Goal: Answer question/provide support

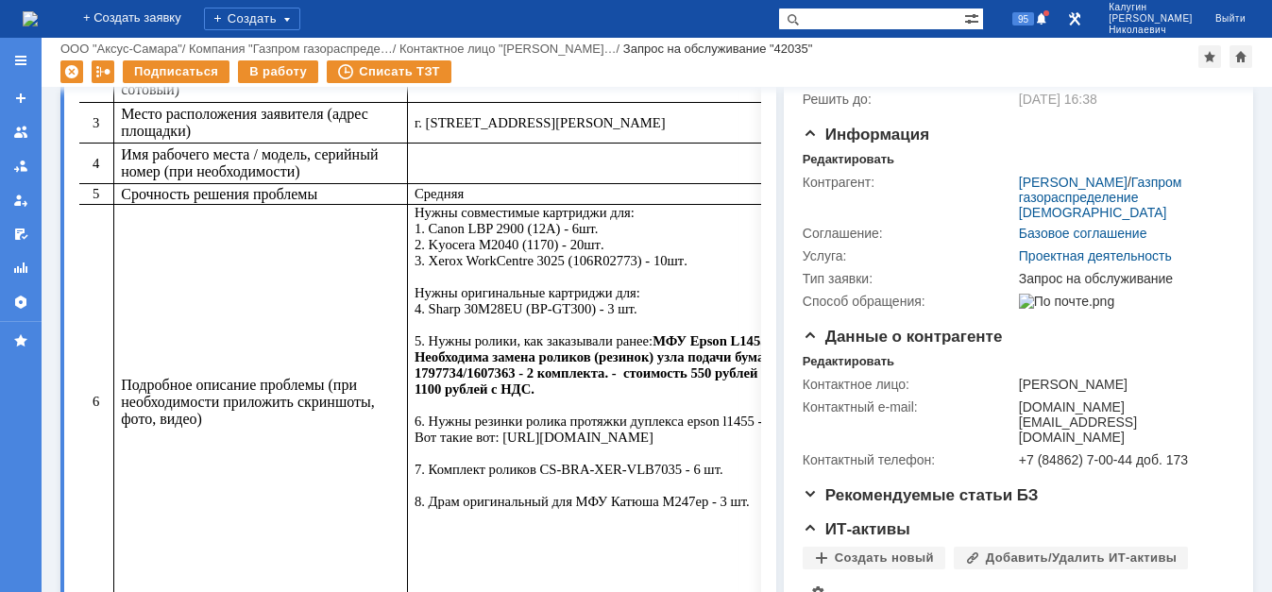
drag, startPoint x: 1103, startPoint y: 63, endPoint x: 1130, endPoint y: 40, distance: 35.5
click at [1112, 60] on div "Подписаться В работу Списать ТЗТ" at bounding box center [629, 74] width 1138 height 28
click at [1049, 17] on span at bounding box center [1041, 19] width 13 height 15
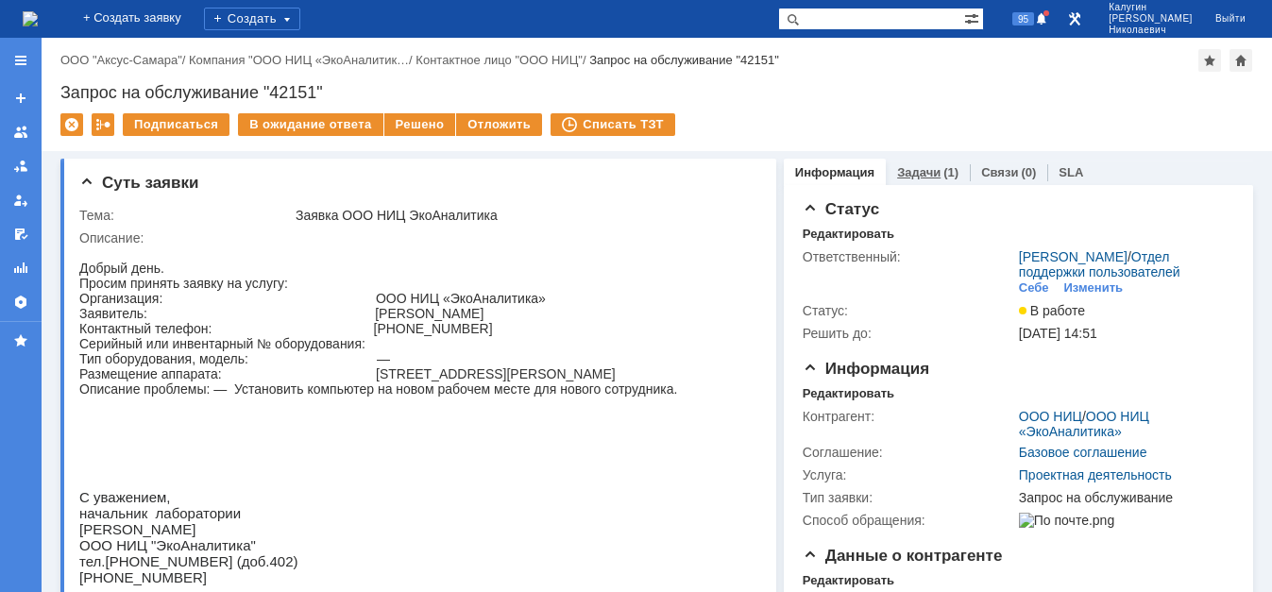
click at [926, 175] on link "Задачи" at bounding box center [918, 172] width 43 height 14
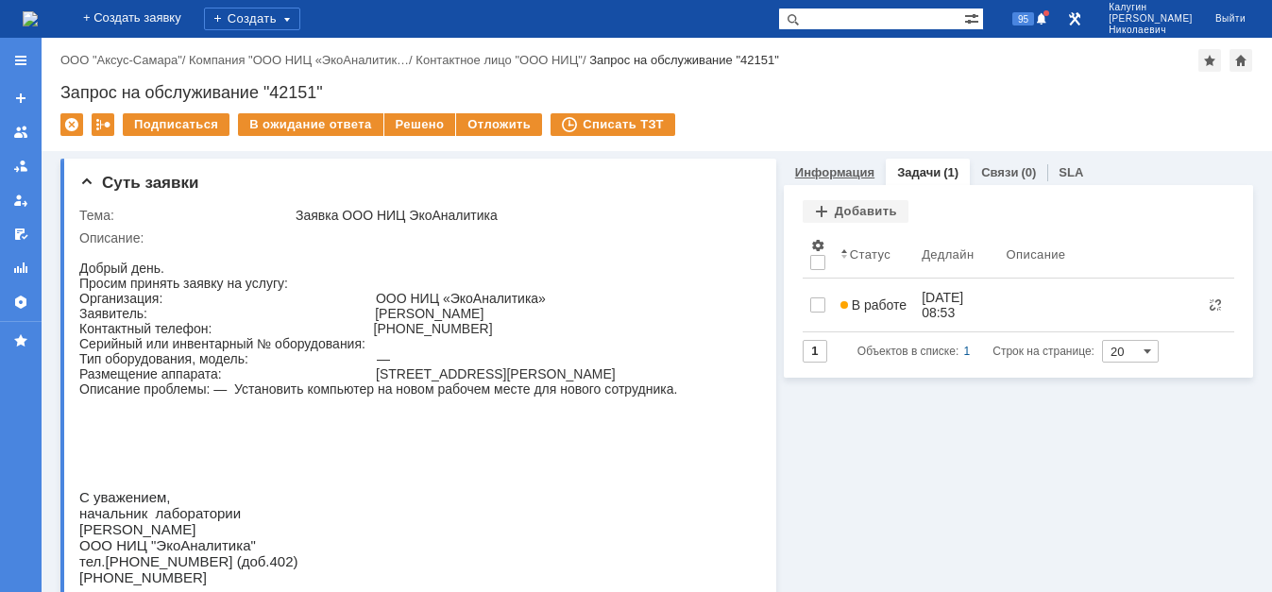
click at [850, 173] on link "Информация" at bounding box center [834, 172] width 79 height 14
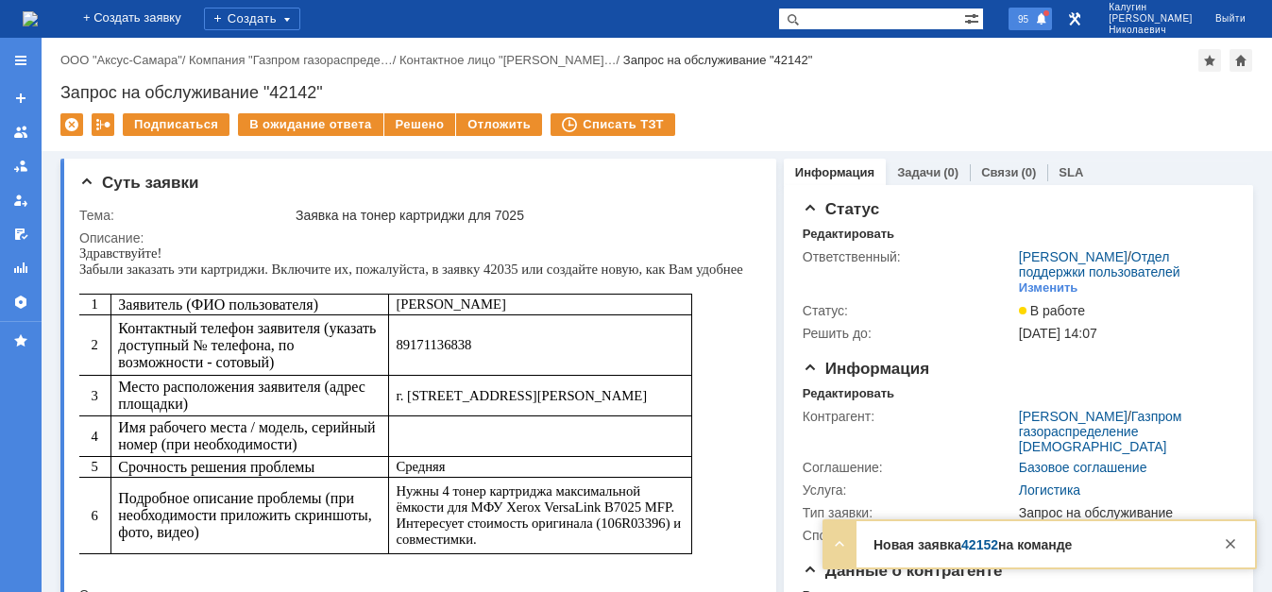
click at [1049, 12] on div at bounding box center [1047, 13] width 6 height 6
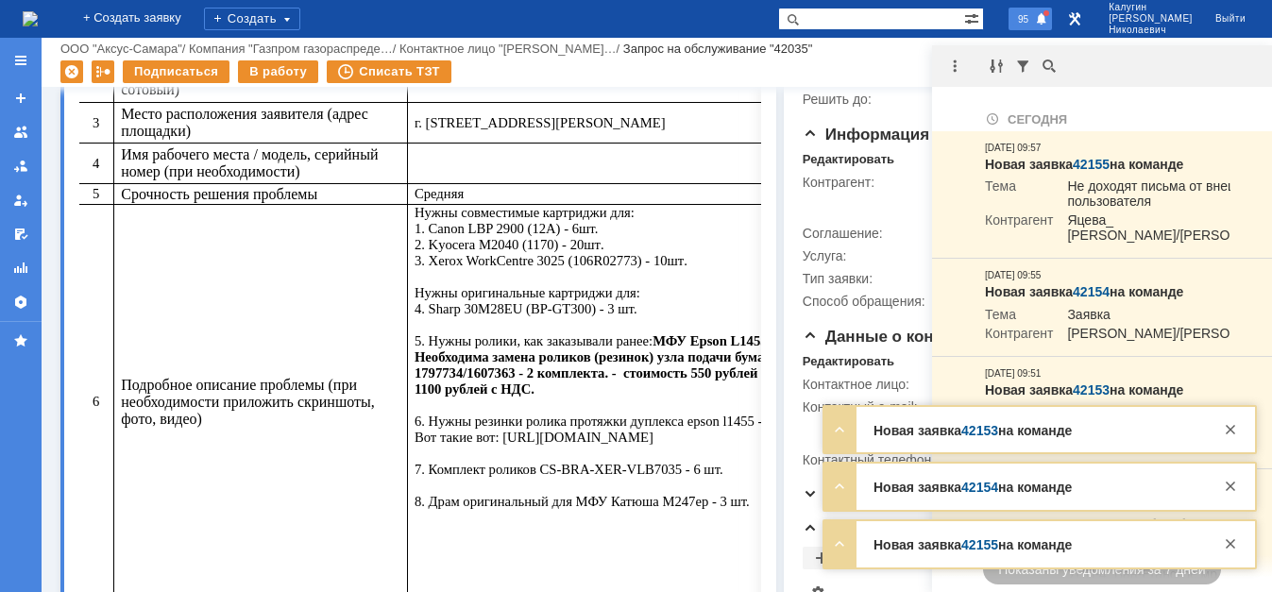
click at [1049, 20] on span at bounding box center [1041, 19] width 13 height 15
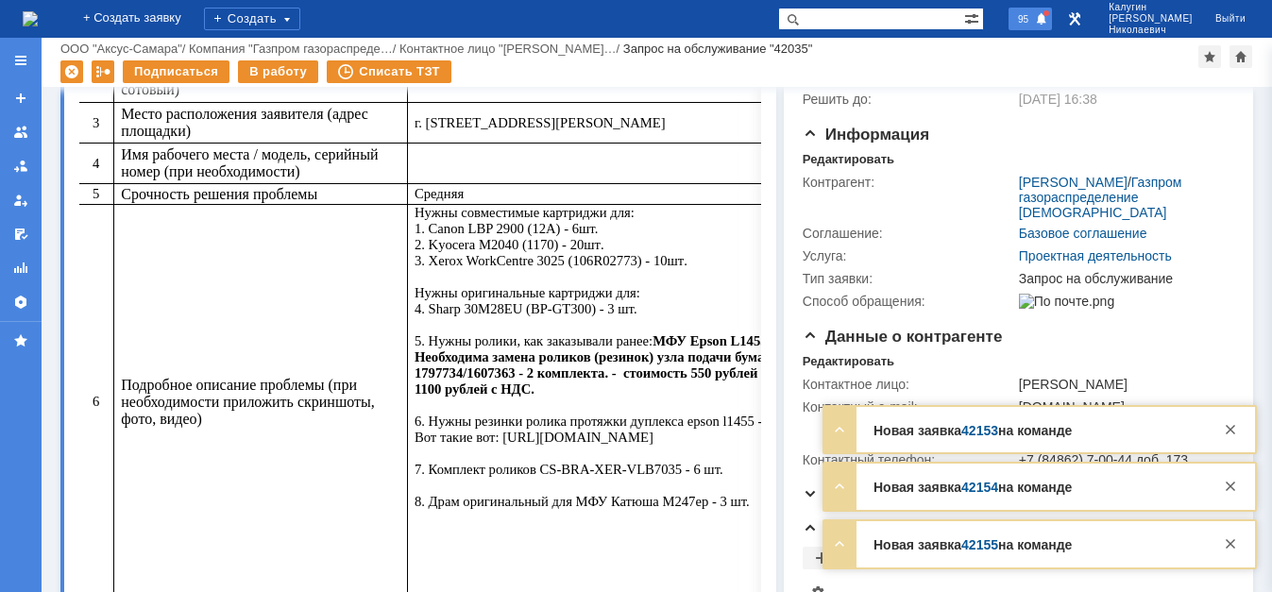
click at [1049, 20] on span at bounding box center [1041, 19] width 13 height 15
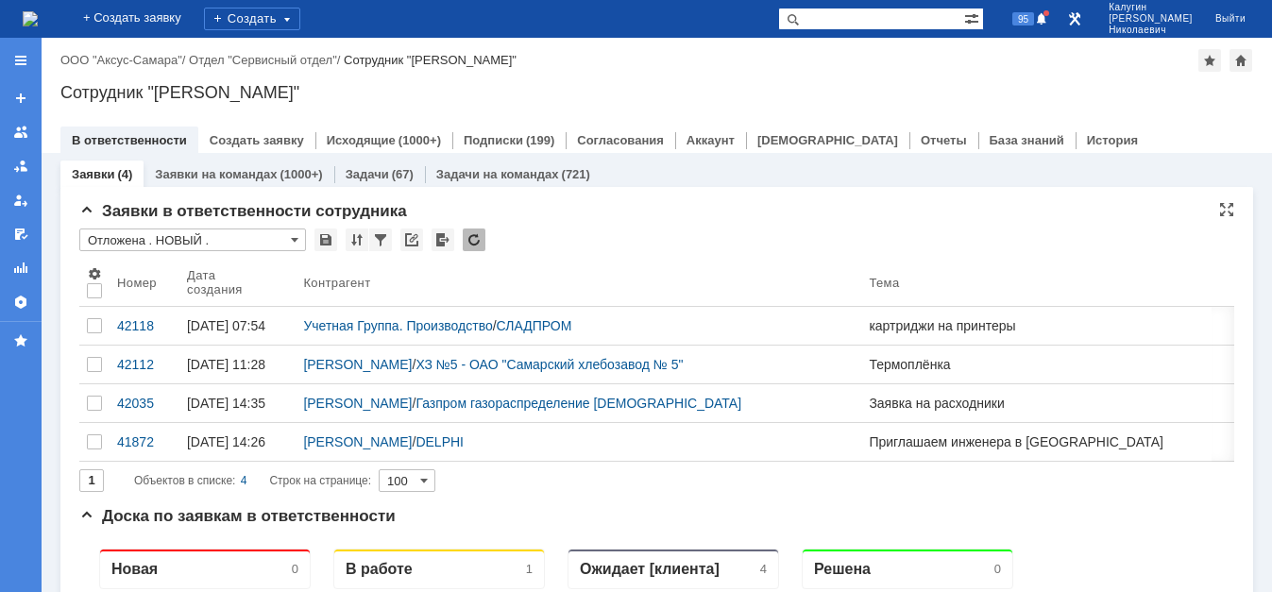
click at [179, 241] on input "Отложена . НОВЫЙ ." at bounding box center [192, 240] width 227 height 23
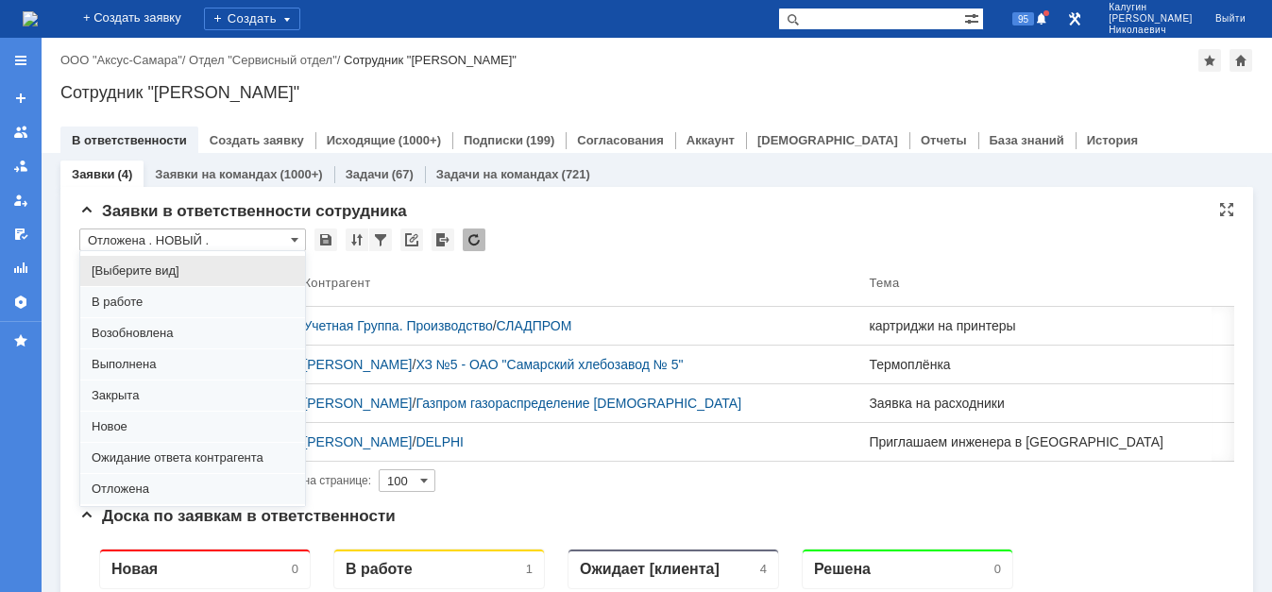
scroll to position [145, 0]
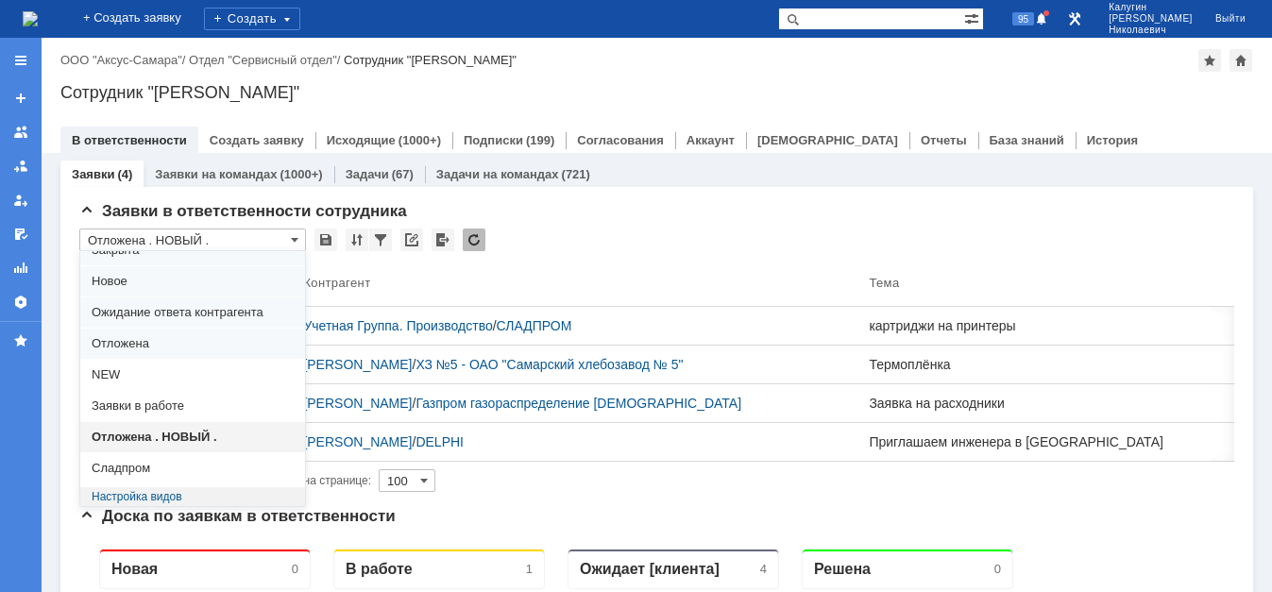
drag, startPoint x: 657, startPoint y: 30, endPoint x: 538, endPoint y: 49, distance: 120.5
click at [657, 28] on div "На домашнюю + Создать заявку Создать 95 Калугин Александр Николаевич Выйти" at bounding box center [636, 19] width 1272 height 38
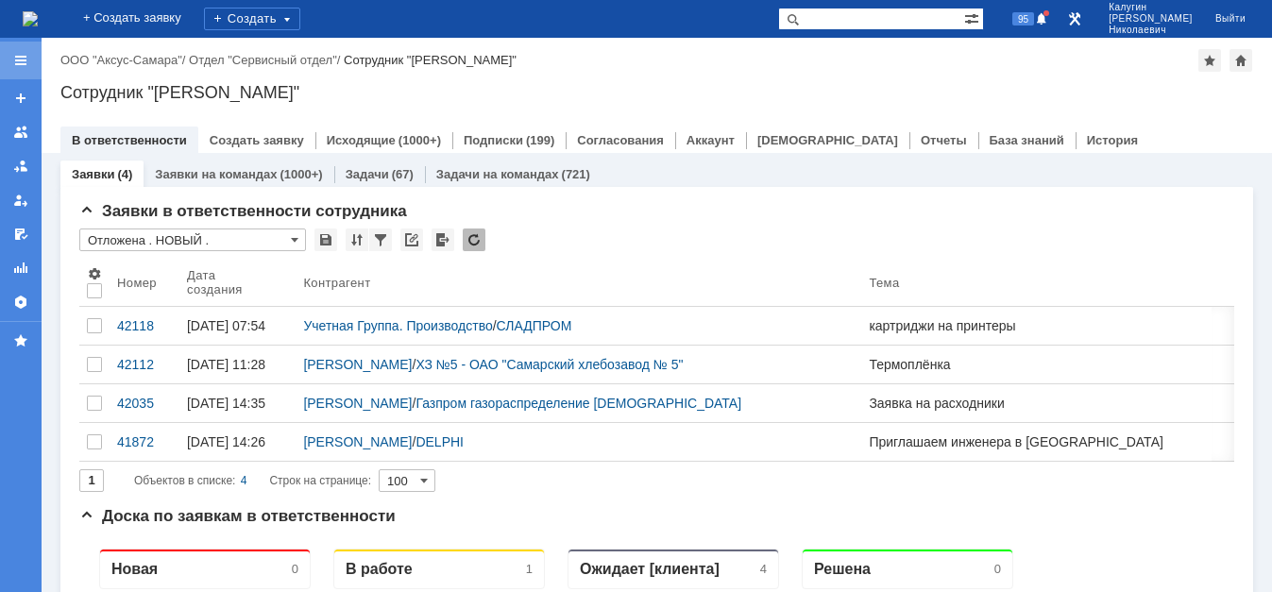
type input "Отложена . НОВЫЙ ."
click at [28, 61] on div at bounding box center [21, 61] width 42 height 38
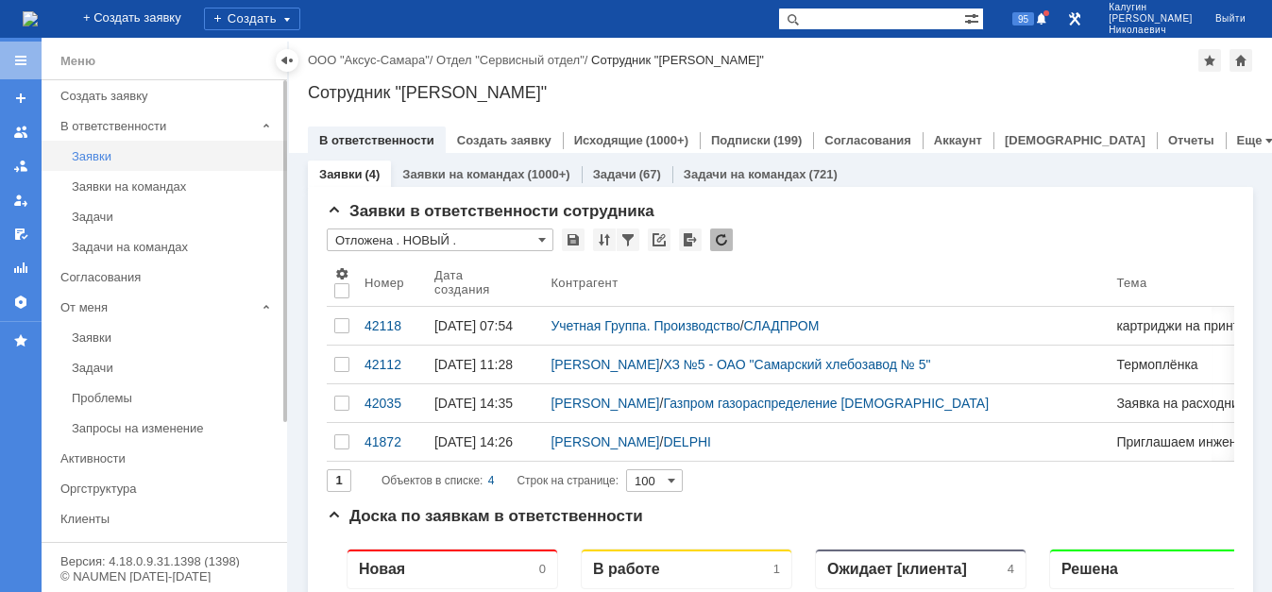
click at [94, 160] on div "Заявки" at bounding box center [174, 156] width 204 height 14
click at [287, 59] on div at bounding box center [287, 60] width 15 height 15
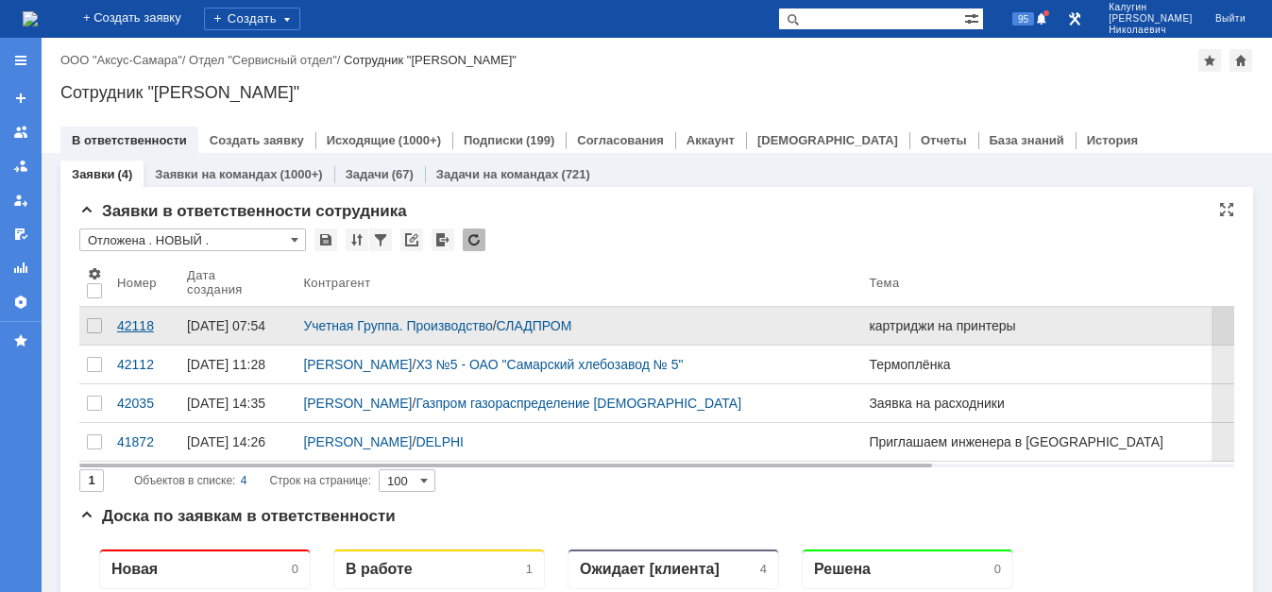
click at [132, 327] on div "42118" at bounding box center [144, 325] width 55 height 15
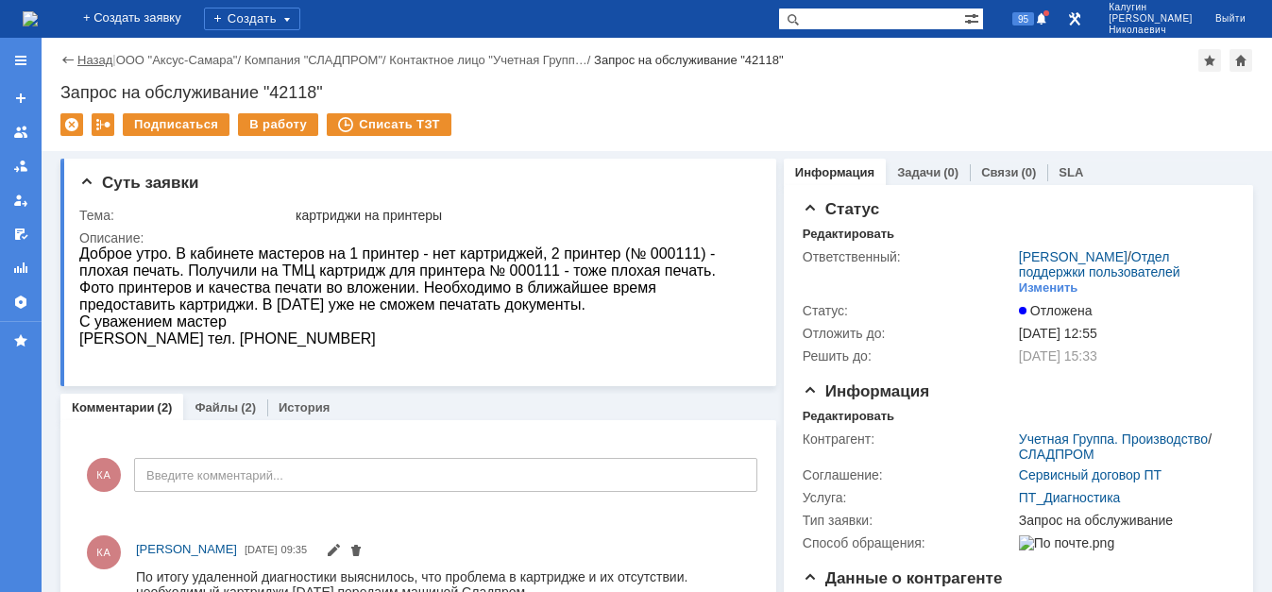
click at [87, 64] on link "Назад" at bounding box center [94, 60] width 35 height 14
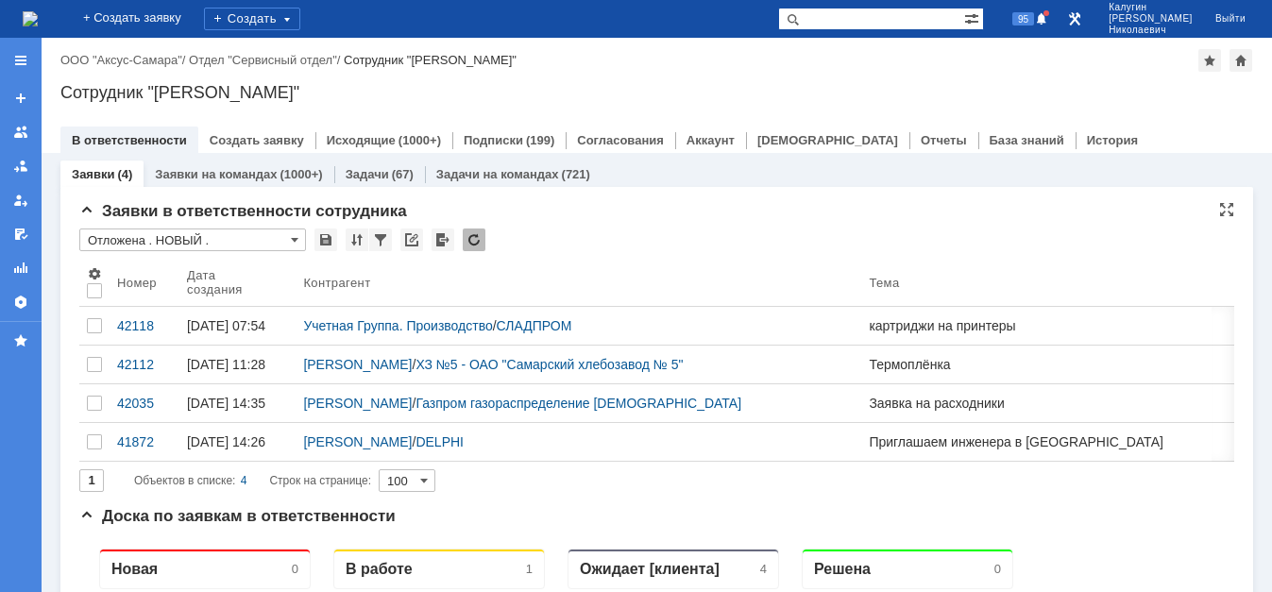
click at [151, 240] on input "Отложена . НОВЫЙ ." at bounding box center [192, 240] width 227 height 23
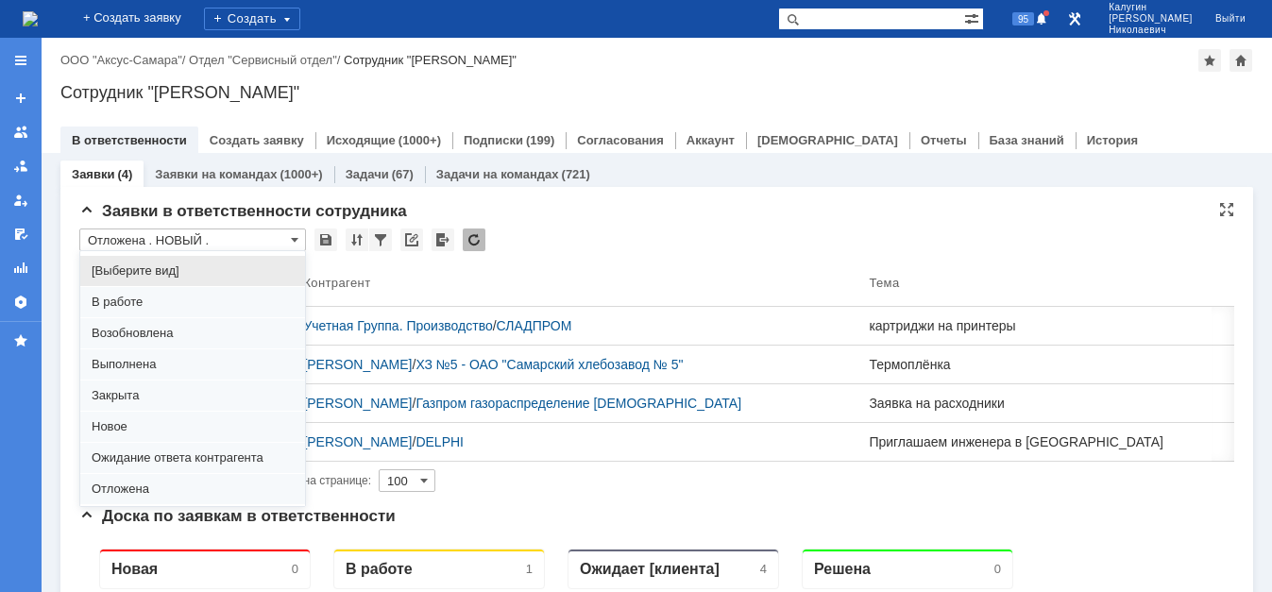
drag, startPoint x: 575, startPoint y: 562, endPoint x: 539, endPoint y: 554, distance: 36.7
click at [572, 507] on div "Заявки в ответственности сотрудника * Отложена . НОВЫЙ . Результаты поиска: 1 О…" at bounding box center [656, 354] width 1155 height 305
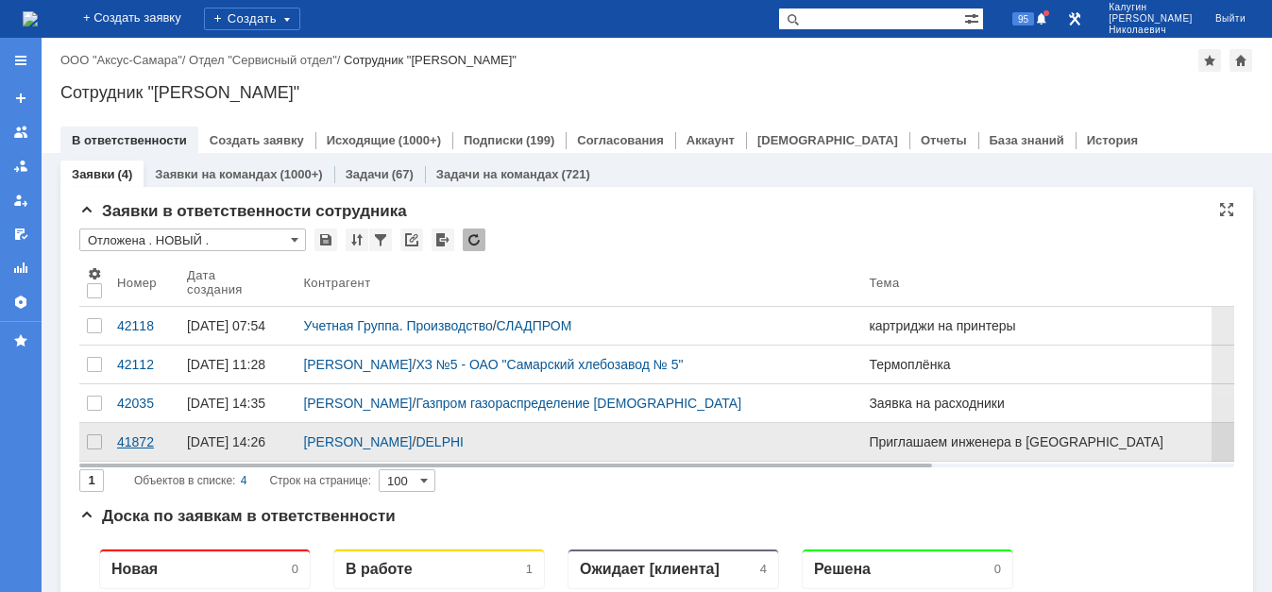
type input "Отложена . НОВЫЙ ."
click at [129, 450] on div "41872" at bounding box center [144, 442] width 55 height 15
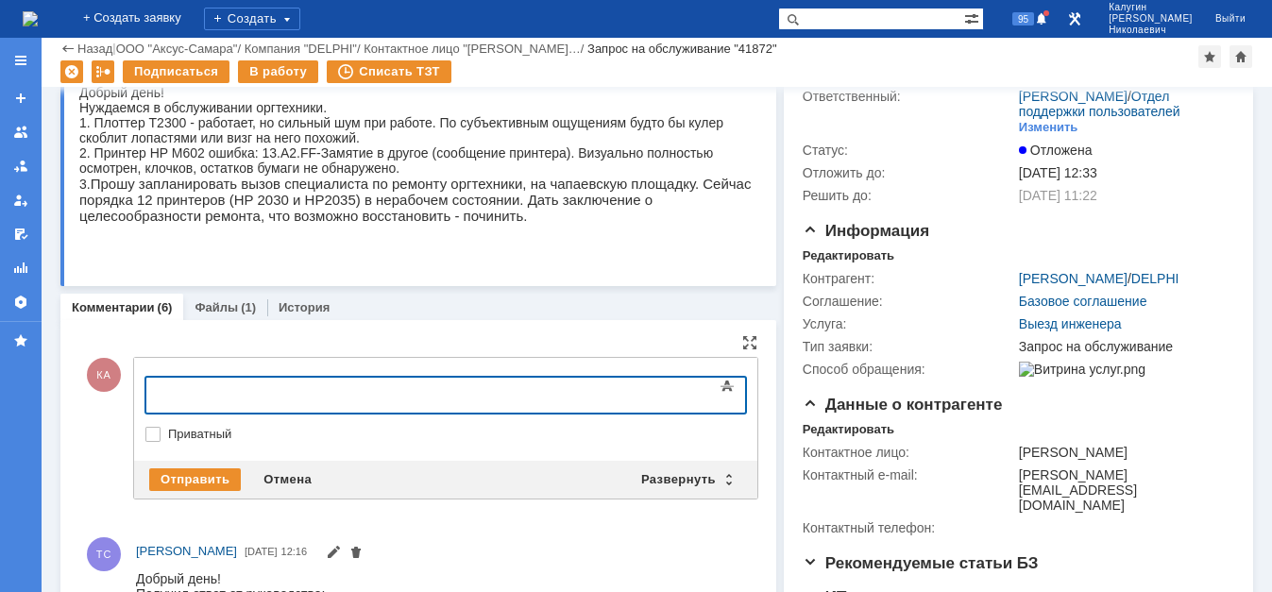
click at [173, 384] on body at bounding box center [299, 394] width 283 height 32
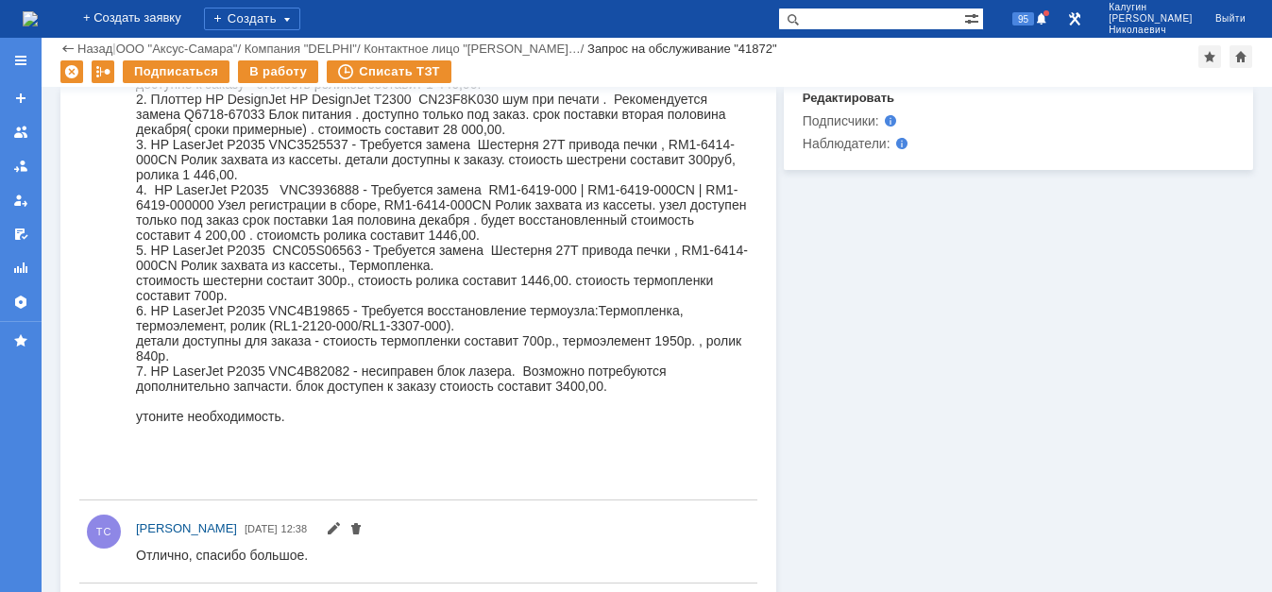
scroll to position [193, 0]
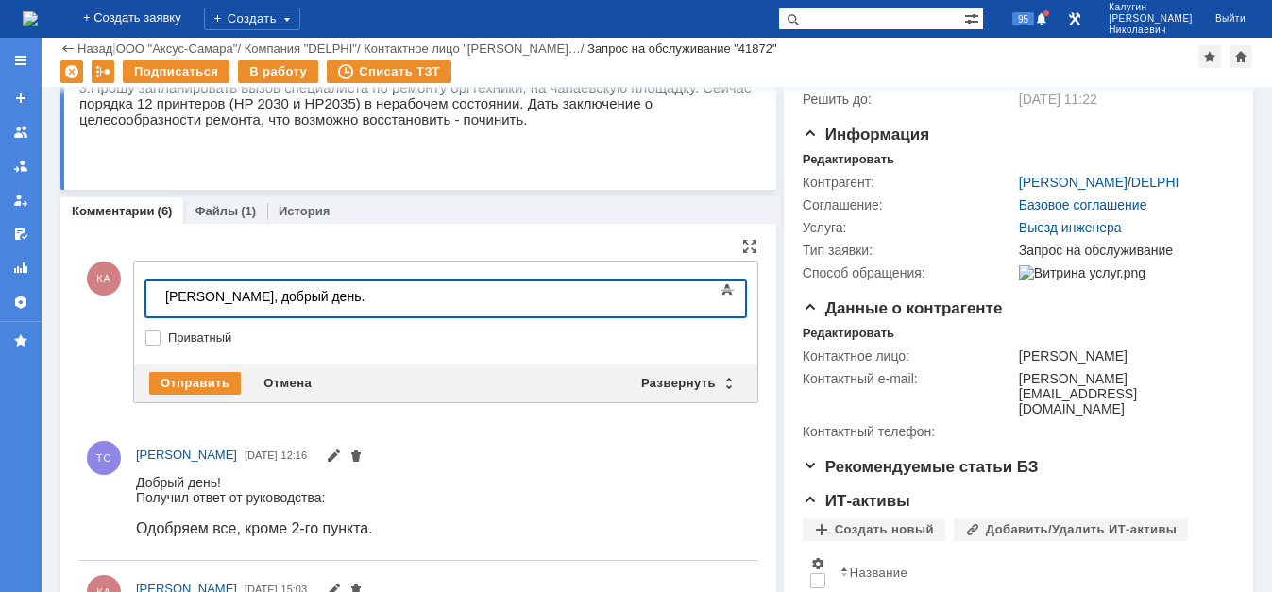
click at [333, 304] on div "Сергей, добрый день." at bounding box center [299, 296] width 268 height 15
click at [390, 308] on body "Сергей, добрый день. детали заказаали." at bounding box center [299, 303] width 283 height 45
click at [433, 303] on div "Сергей, добрый день. детали заказали." at bounding box center [299, 304] width 268 height 30
click at [434, 297] on div "Сергей, добрый день. детали заказали." at bounding box center [299, 304] width 268 height 30
click at [434, 304] on div "Сергей, добрый день. детали заказали." at bounding box center [299, 304] width 268 height 30
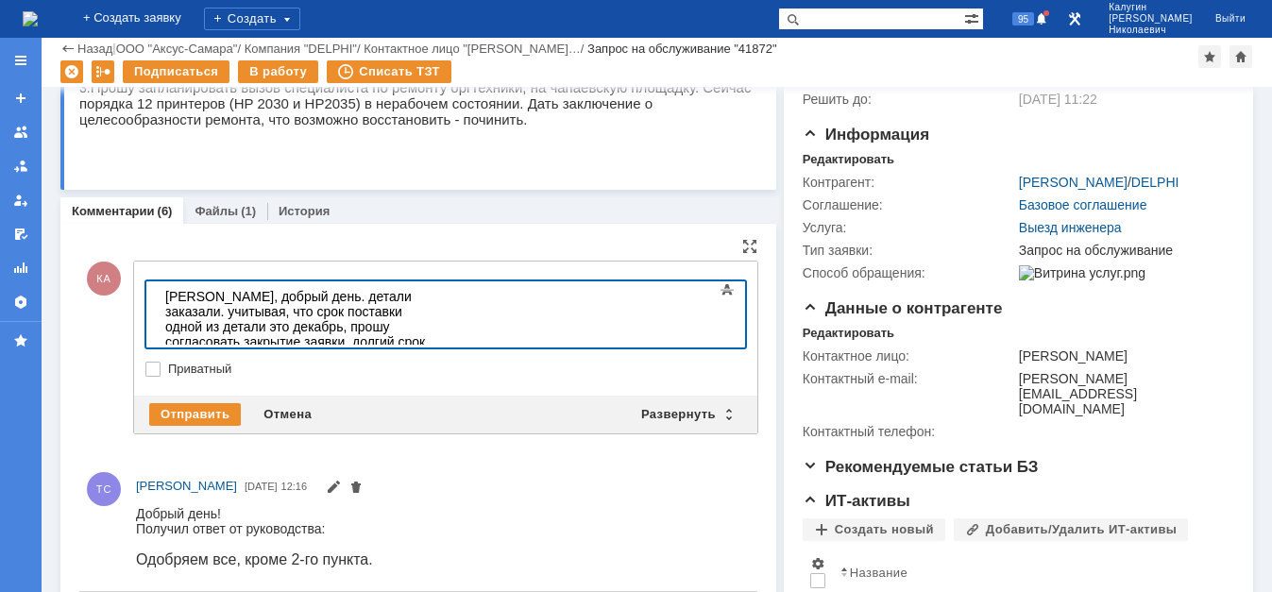
drag, startPoint x: 476, startPoint y: 314, endPoint x: 625, endPoint y: 627, distance: 347.3
click at [434, 314] on div "Сергей, добрый день. детали заказали. учитывая, что срок поставки одной из дета…" at bounding box center [299, 327] width 268 height 76
click at [274, 332] on div "Сергей, добрый день. детали заказали. учитывая, что срок поставки одной из дета…" at bounding box center [299, 334] width 268 height 91
drag, startPoint x: 410, startPoint y: 298, endPoint x: 410, endPoint y: 316, distance: 18.9
click at [410, 299] on div "Сергей, добрый день. детали заказали. учитывая, что срок поставки одной из дета…" at bounding box center [299, 334] width 268 height 91
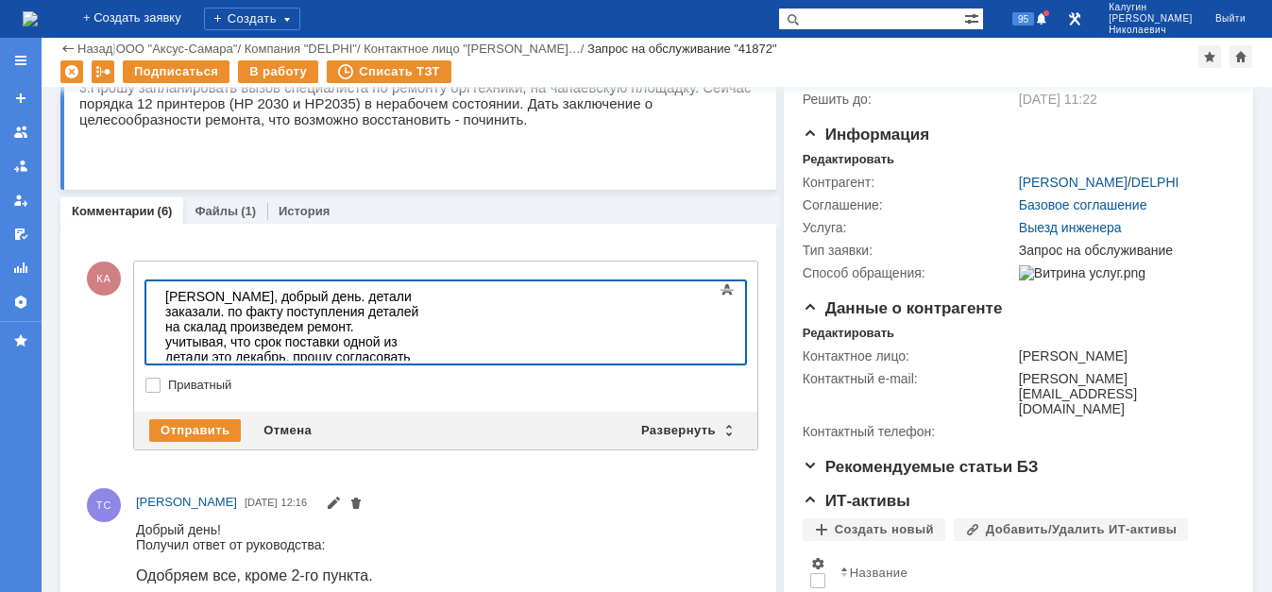
drag, startPoint x: 435, startPoint y: 344, endPoint x: 394, endPoint y: 347, distance: 41.7
click at [394, 347] on div "учитывая, что срок поставки одной из детали это декабрь, прошу согласовать закр…" at bounding box center [299, 372] width 268 height 76
click at [434, 350] on div "учитывая, что срок поставки одной из детали это декабрь, прошу согласовать закр…" at bounding box center [299, 372] width 268 height 76
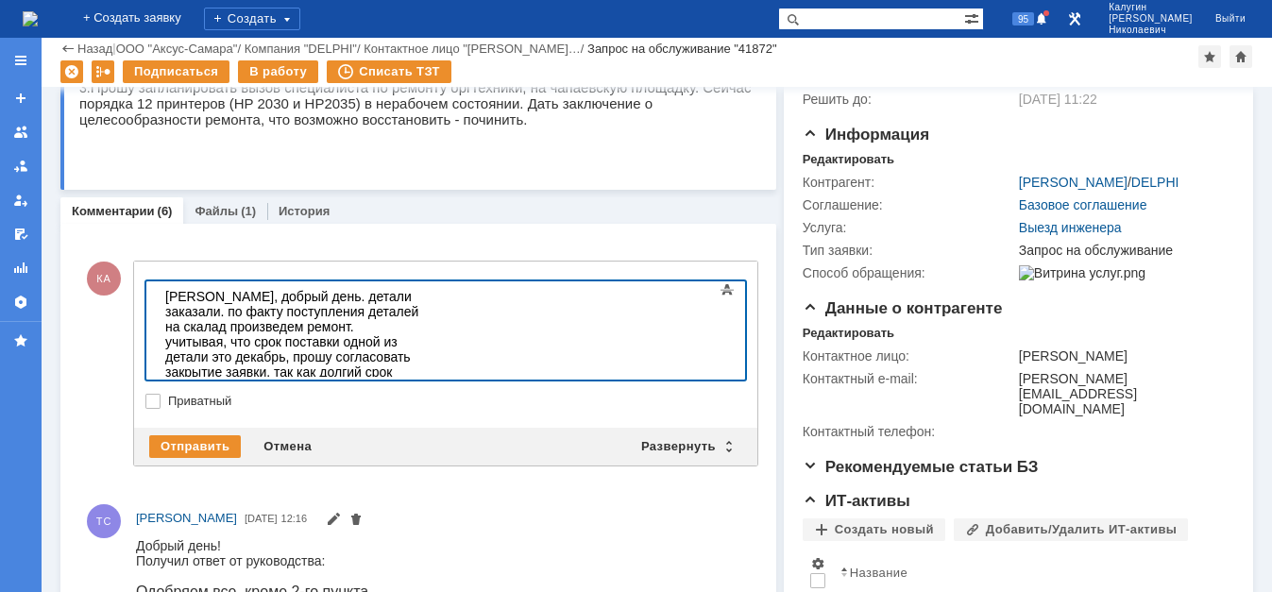
click at [434, 302] on div "Сергей, добрый день. детали заказали. по факту поступления деталей на скалад пр…" at bounding box center [299, 311] width 268 height 45
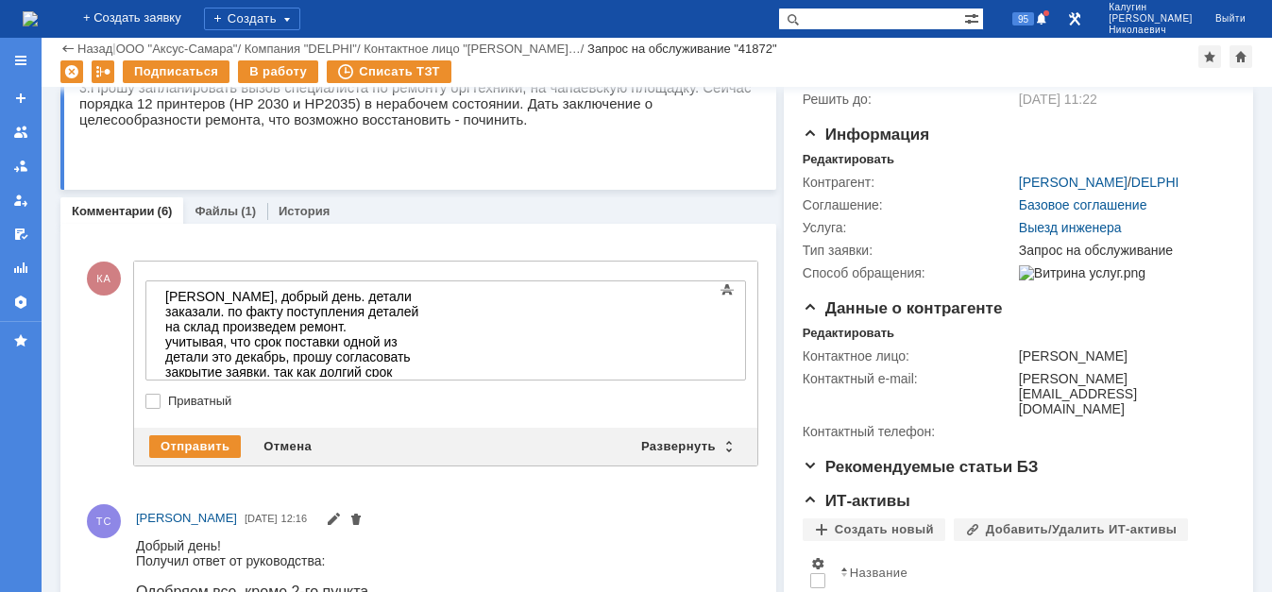
click at [287, 410] on div "при необходимости предлагаю подать заявку" at bounding box center [299, 425] width 268 height 30
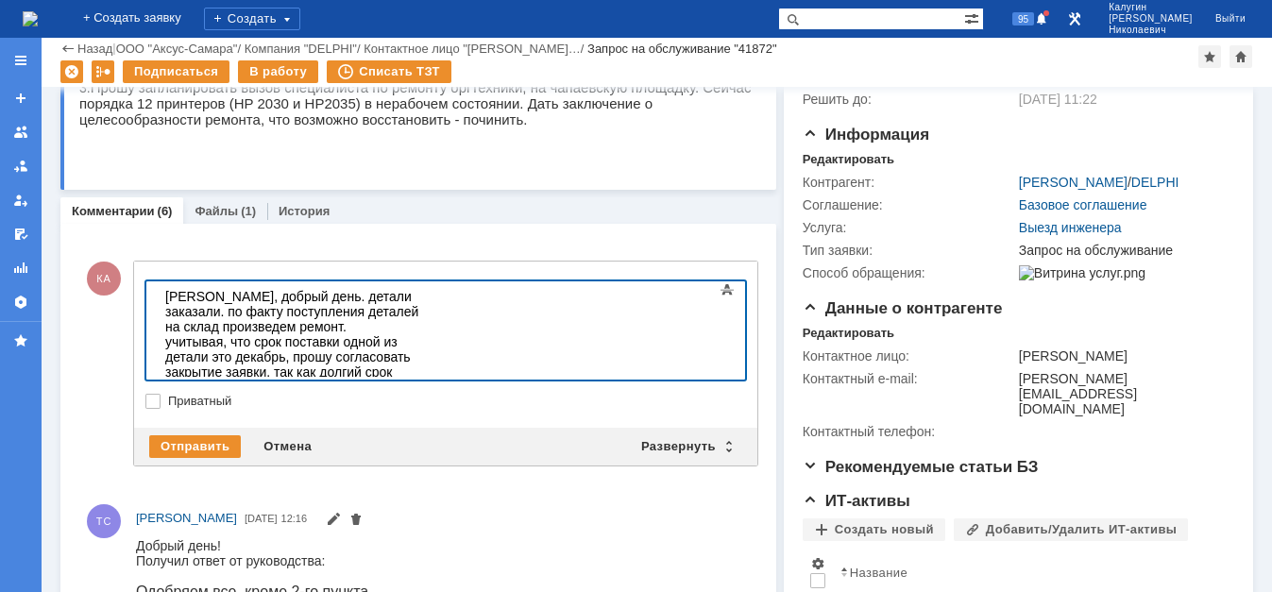
drag, startPoint x: 451, startPoint y: 362, endPoint x: 164, endPoint y: 368, distance: 286.3
click at [164, 368] on body "Сергей, добрый день. детали заказали. по факту поступления деталей на склад про…" at bounding box center [299, 364] width 283 height 166
click at [165, 445] on div "Отправить" at bounding box center [195, 446] width 92 height 23
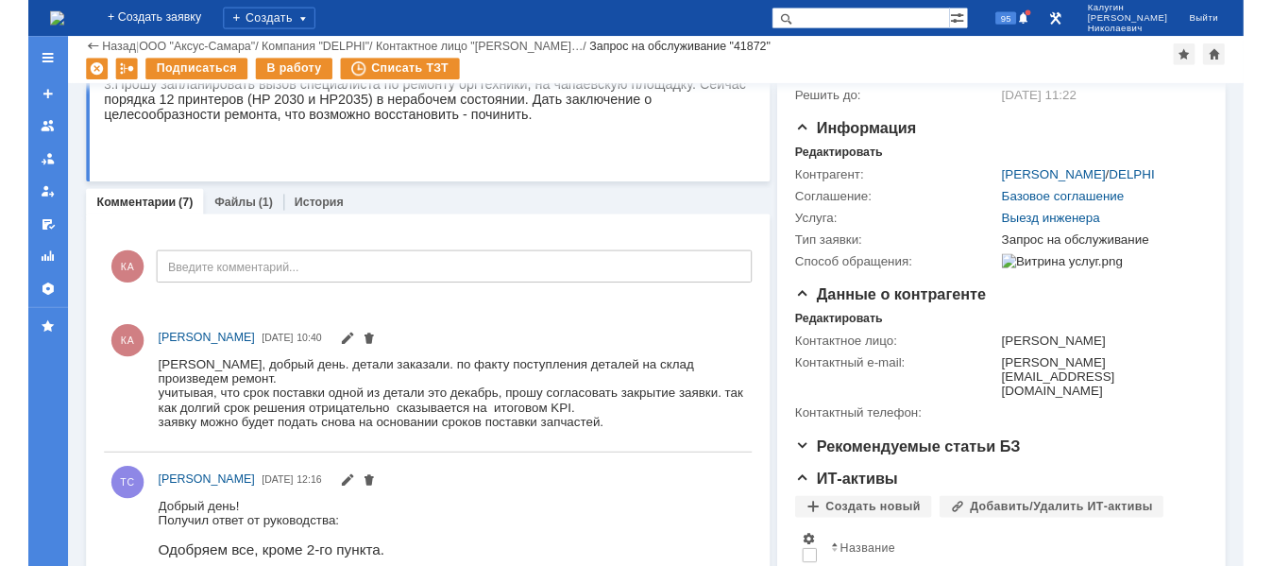
scroll to position [0, 0]
